Goal: Transaction & Acquisition: Purchase product/service

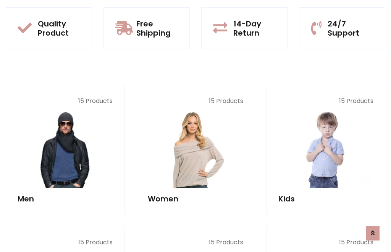
scroll to position [623, 0]
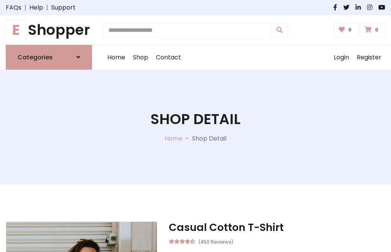
click at [49, 30] on h1 "E Shopper" at bounding box center [49, 29] width 86 height 17
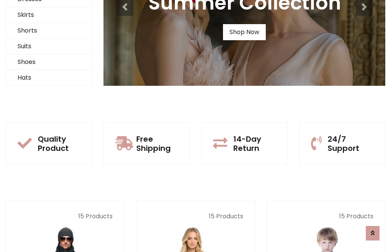
scroll to position [74, 0]
